Goal: Information Seeking & Learning: Understand process/instructions

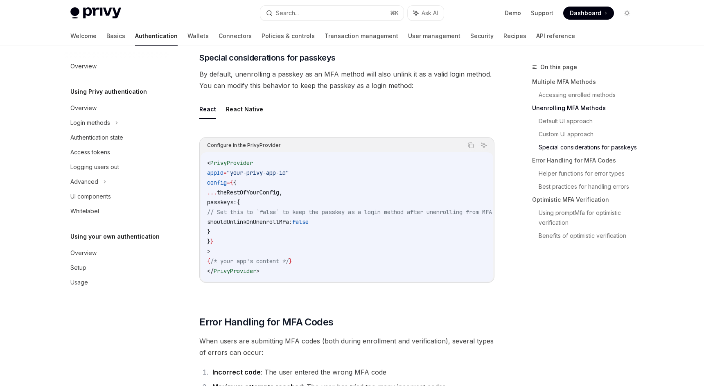
scroll to position [781, 0]
click at [275, 225] on span "shouldUnlinkOnUnenrollMfa:" at bounding box center [249, 221] width 85 height 7
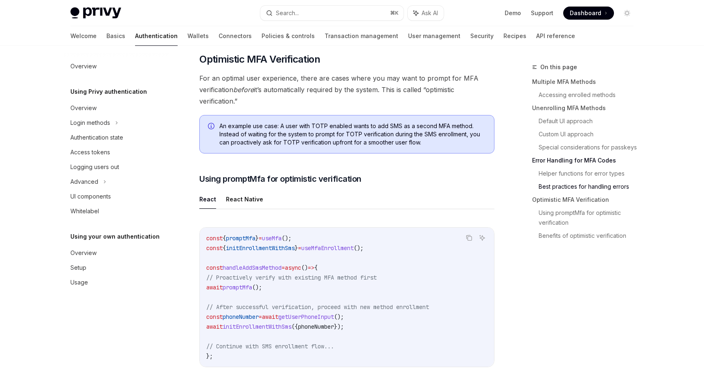
scroll to position [1593, 0]
drag, startPoint x: 256, startPoint y: 87, endPoint x: 354, endPoint y: 102, distance: 99.3
click at [354, 102] on span "For an optimal user experience, there are cases where you may want to prompt fo…" at bounding box center [346, 89] width 295 height 34
drag, startPoint x: 389, startPoint y: 108, endPoint x: 199, endPoint y: 86, distance: 190.8
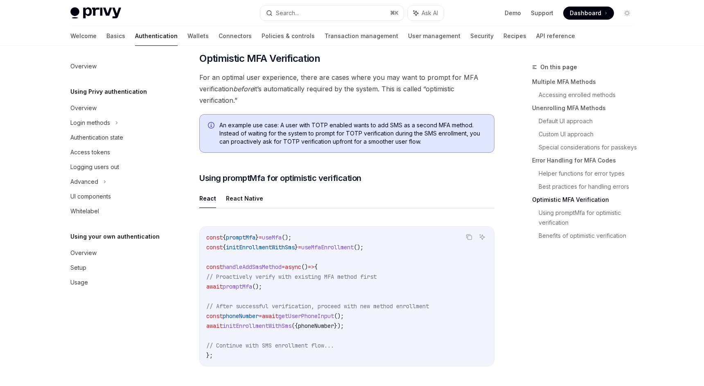
click at [199, 86] on span "For an optimal user experience, there are cases where you may want to prompt fo…" at bounding box center [346, 89] width 295 height 34
click at [262, 105] on span "For an optimal user experience, there are cases where you may want to prompt fo…" at bounding box center [346, 89] width 295 height 34
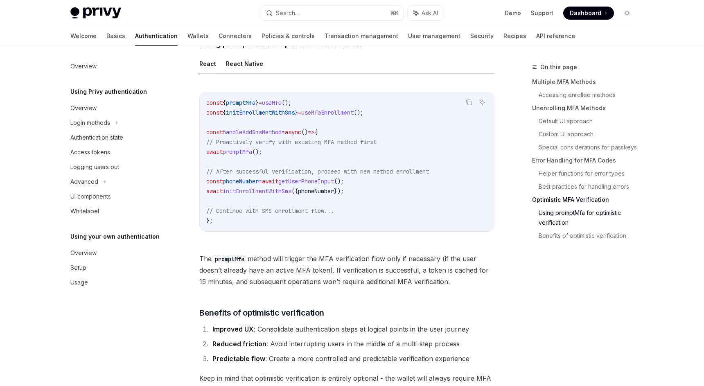
scroll to position [1731, 0]
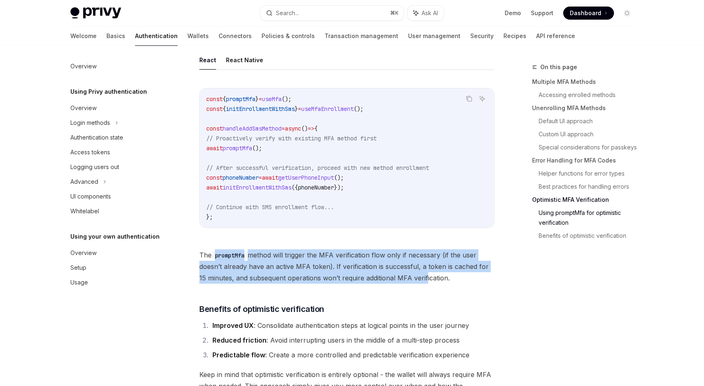
drag, startPoint x: 216, startPoint y: 259, endPoint x: 412, endPoint y: 286, distance: 198.6
click at [415, 284] on span "The promptMfa method will trigger the MFA verification flow only if necessary (…" at bounding box center [346, 266] width 295 height 34
click at [412, 284] on span "The promptMfa method will trigger the MFA verification flow only if necessary (…" at bounding box center [346, 266] width 295 height 34
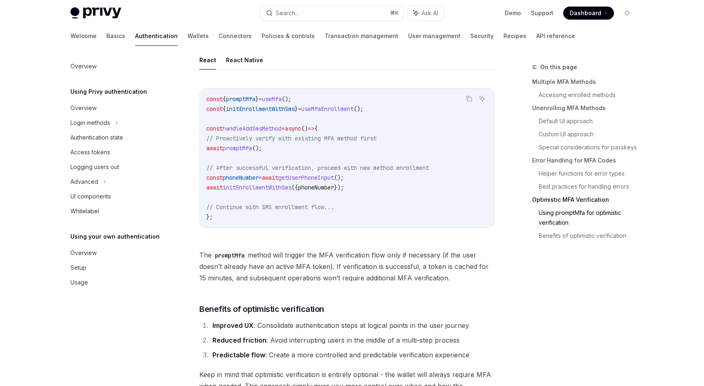
drag, startPoint x: 442, startPoint y: 286, endPoint x: 257, endPoint y: 268, distance: 186.6
click at [257, 268] on span "The promptMfa method will trigger the MFA verification flow only if necessary (…" at bounding box center [346, 266] width 295 height 34
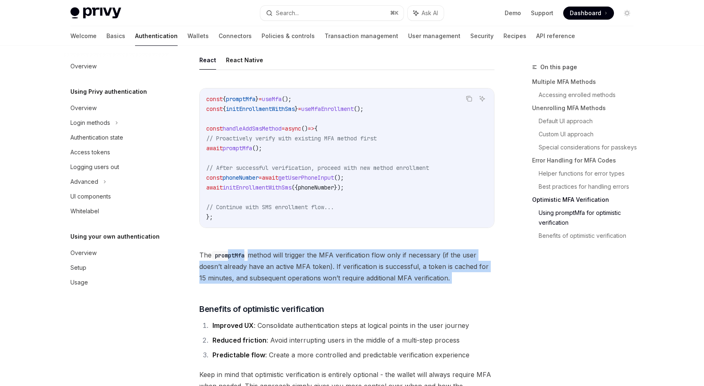
drag, startPoint x: 231, startPoint y: 260, endPoint x: 420, endPoint y: 298, distance: 192.9
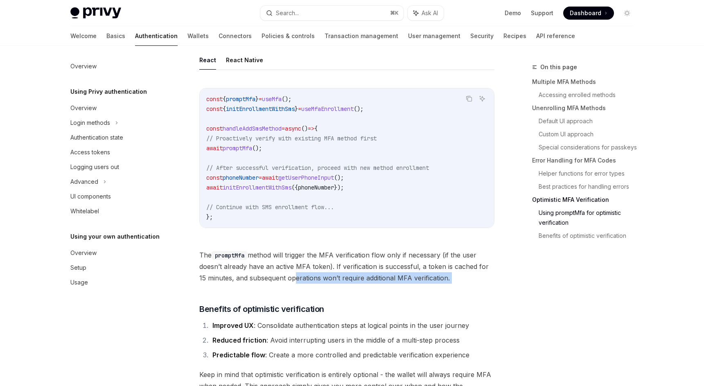
drag, startPoint x: 470, startPoint y: 298, endPoint x: 269, endPoint y: 277, distance: 202.4
click at [269, 277] on span "The promptMfa method will trigger the MFA verification flow only if necessary (…" at bounding box center [346, 266] width 295 height 34
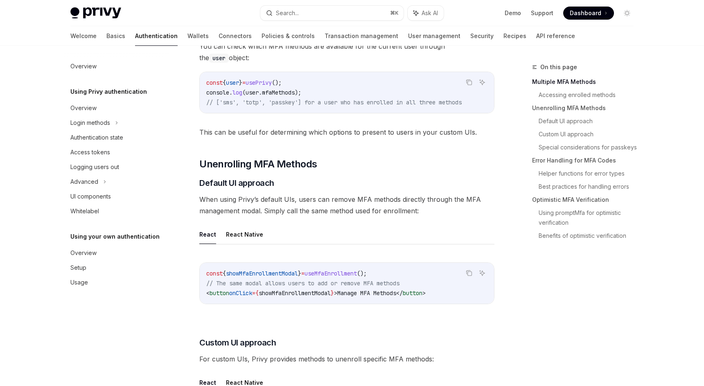
scroll to position [0, 0]
